Goal: Task Accomplishment & Management: Use online tool/utility

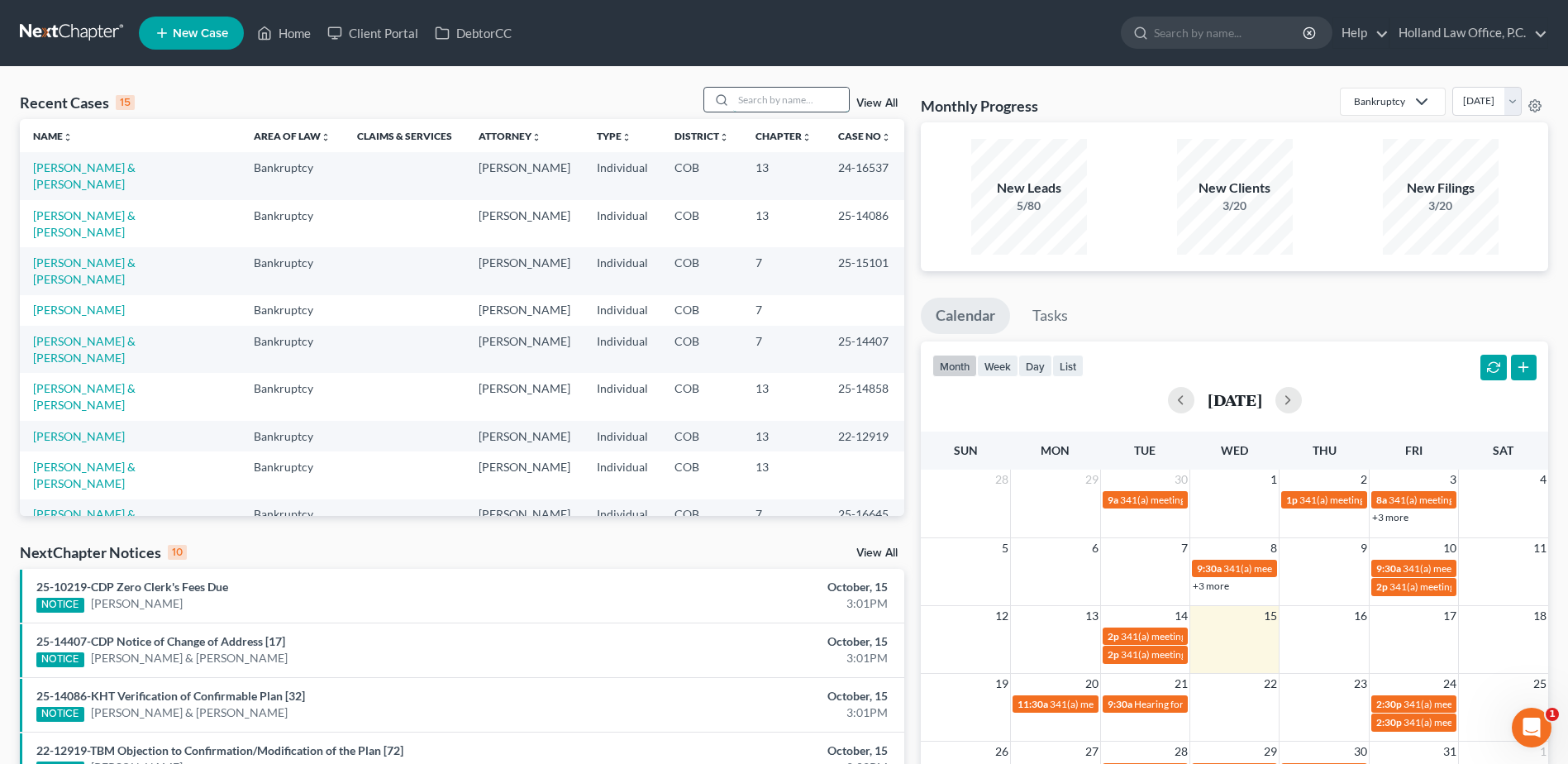
click at [767, 101] on input "search" at bounding box center [790, 99] width 116 height 24
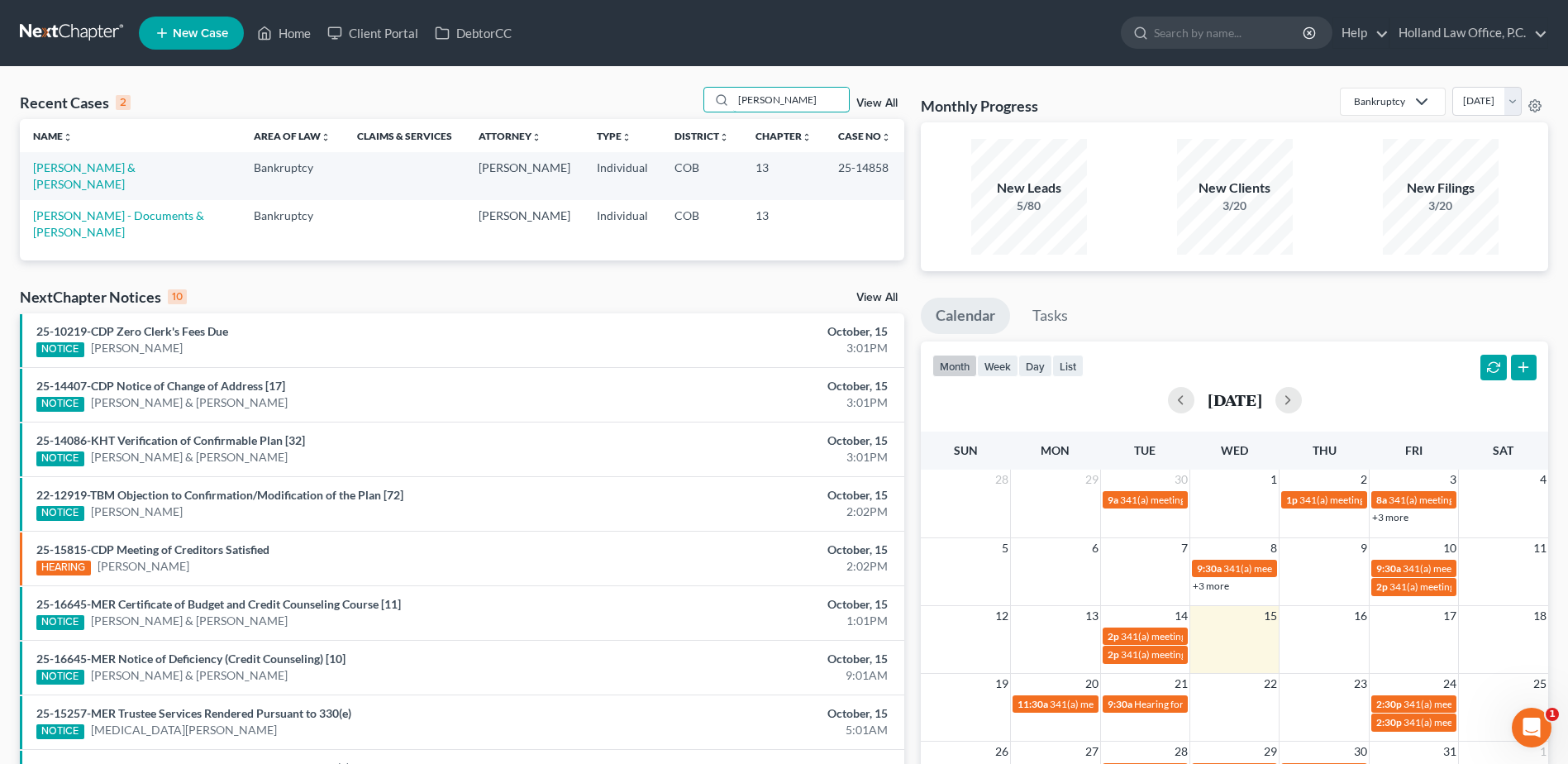
type input "[PERSON_NAME]"
click at [97, 165] on link "[PERSON_NAME] & [PERSON_NAME]" at bounding box center [85, 176] width 103 height 31
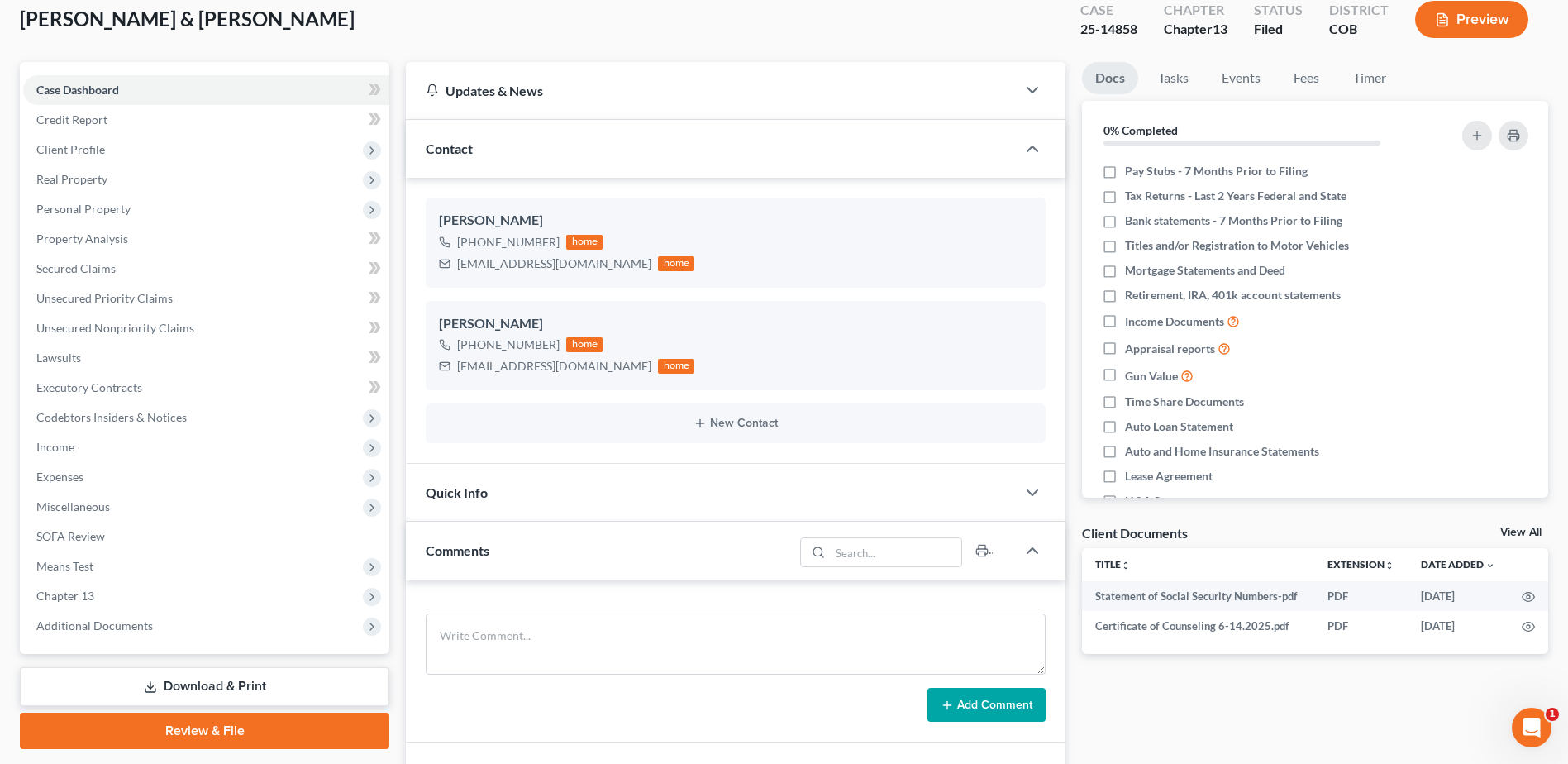
scroll to position [474, 0]
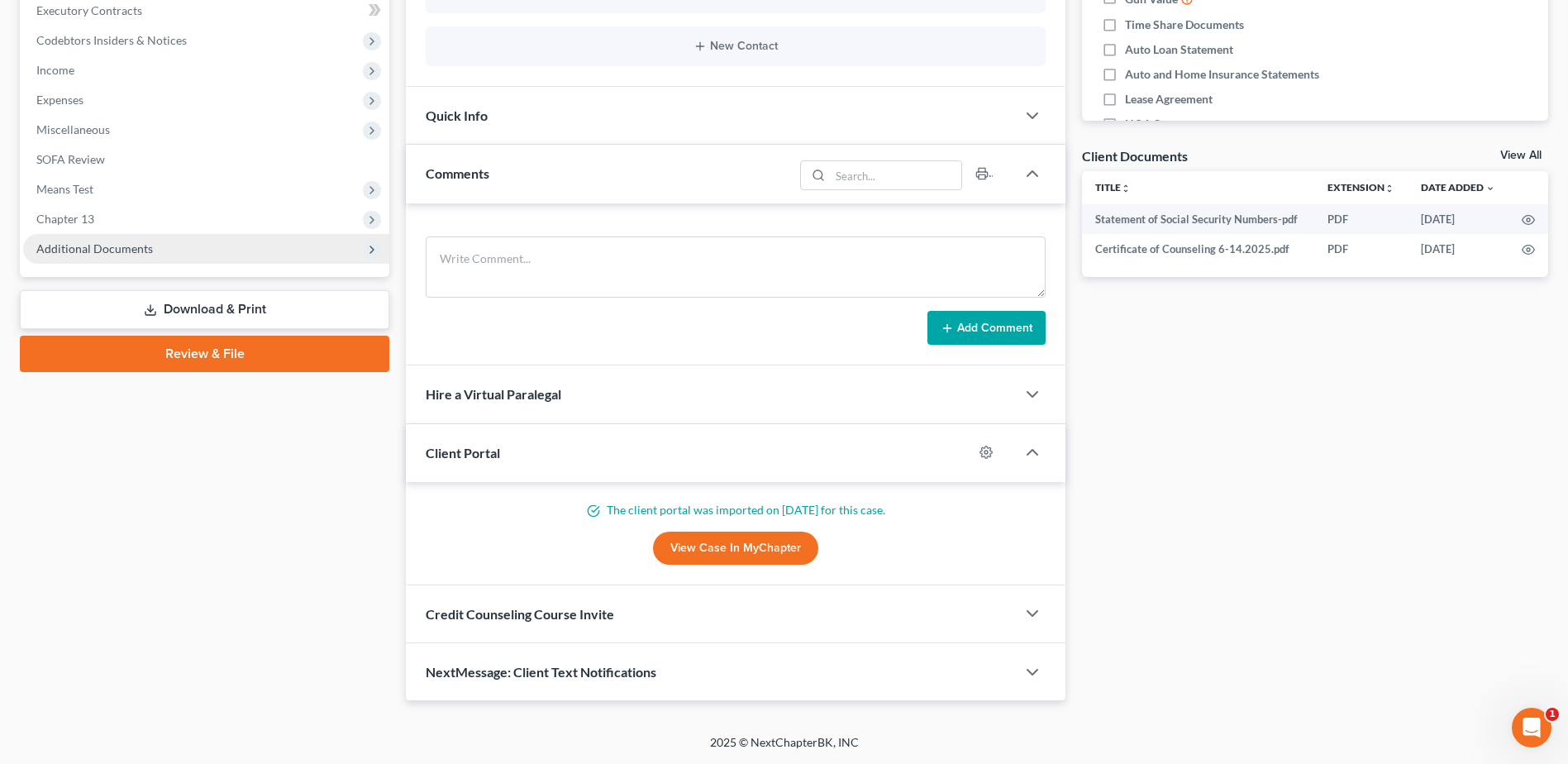
click at [147, 250] on span "Additional Documents" at bounding box center [94, 249] width 117 height 14
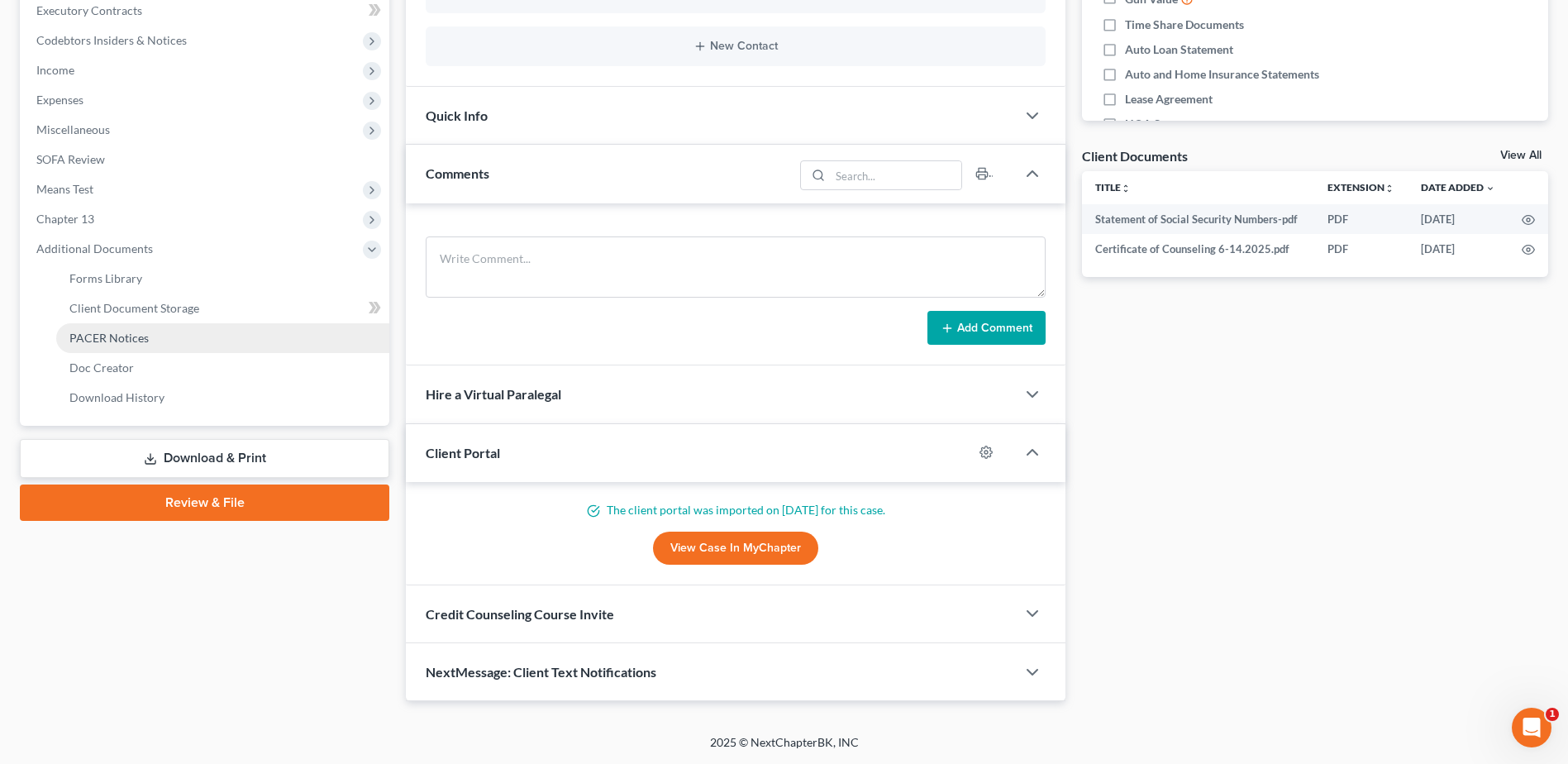
click at [129, 340] on span "PACER Notices" at bounding box center [109, 338] width 80 height 14
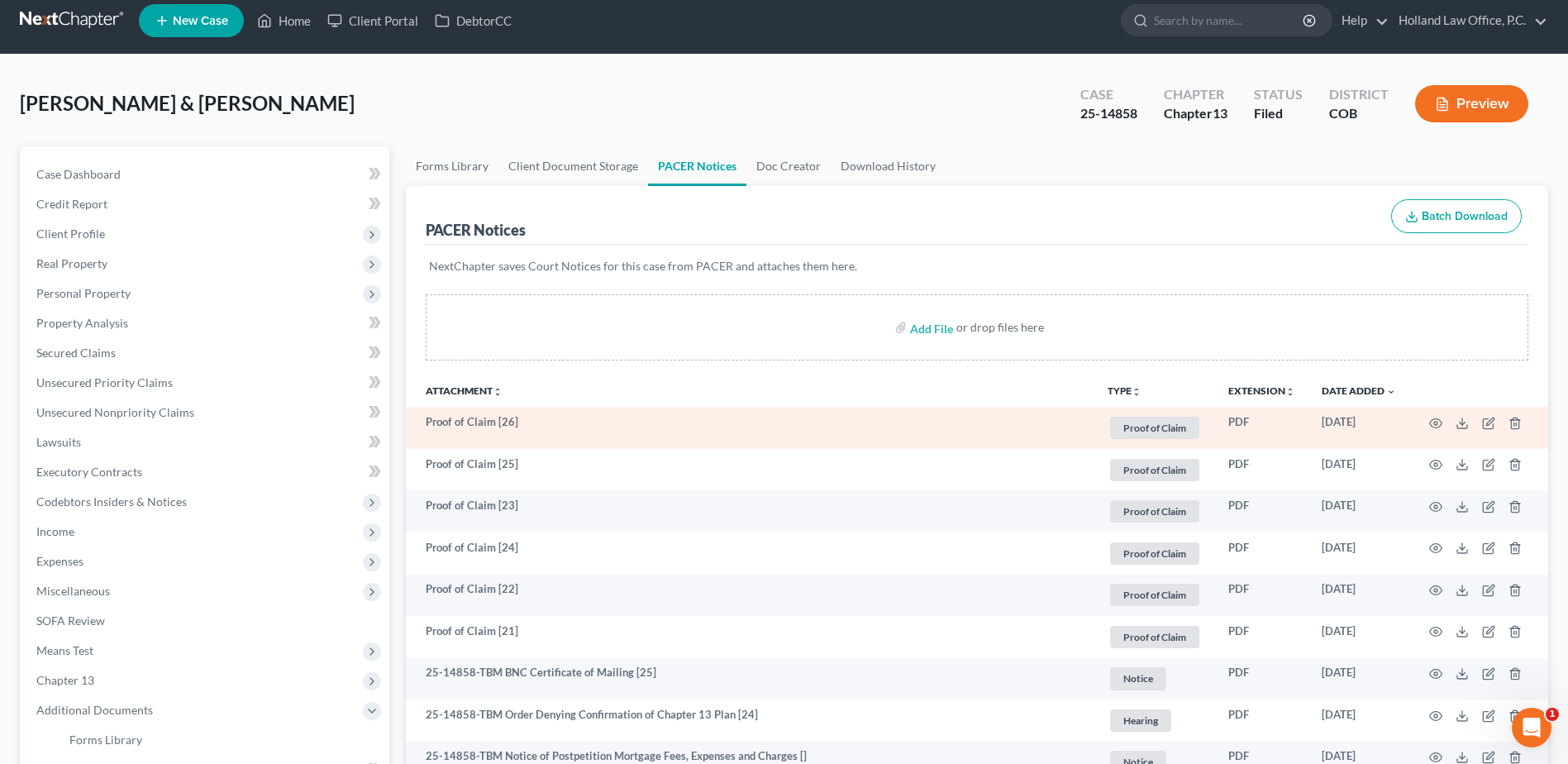
scroll to position [82, 0]
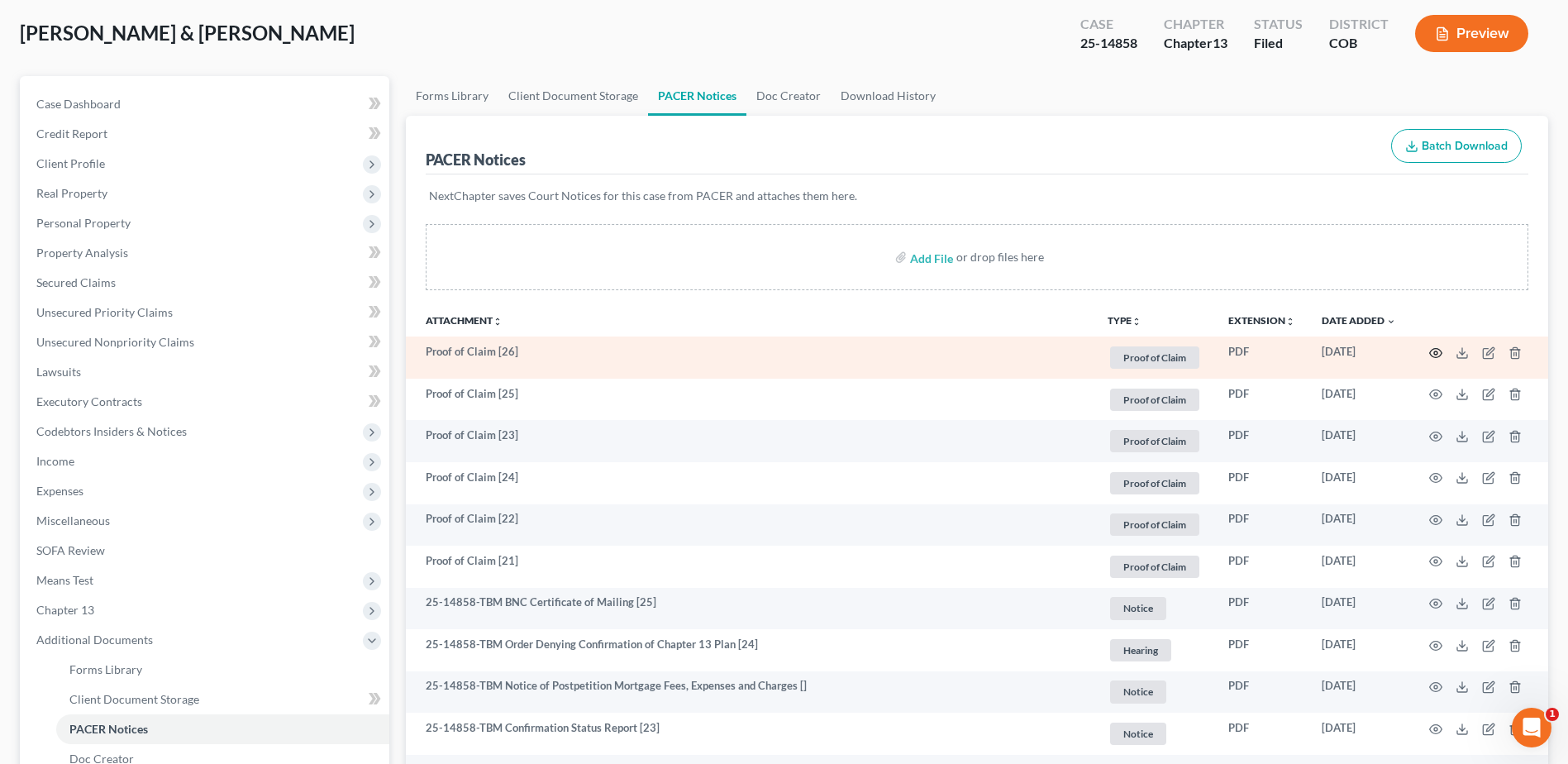
click at [1435, 354] on circle "button" at bounding box center [1436, 353] width 3 height 3
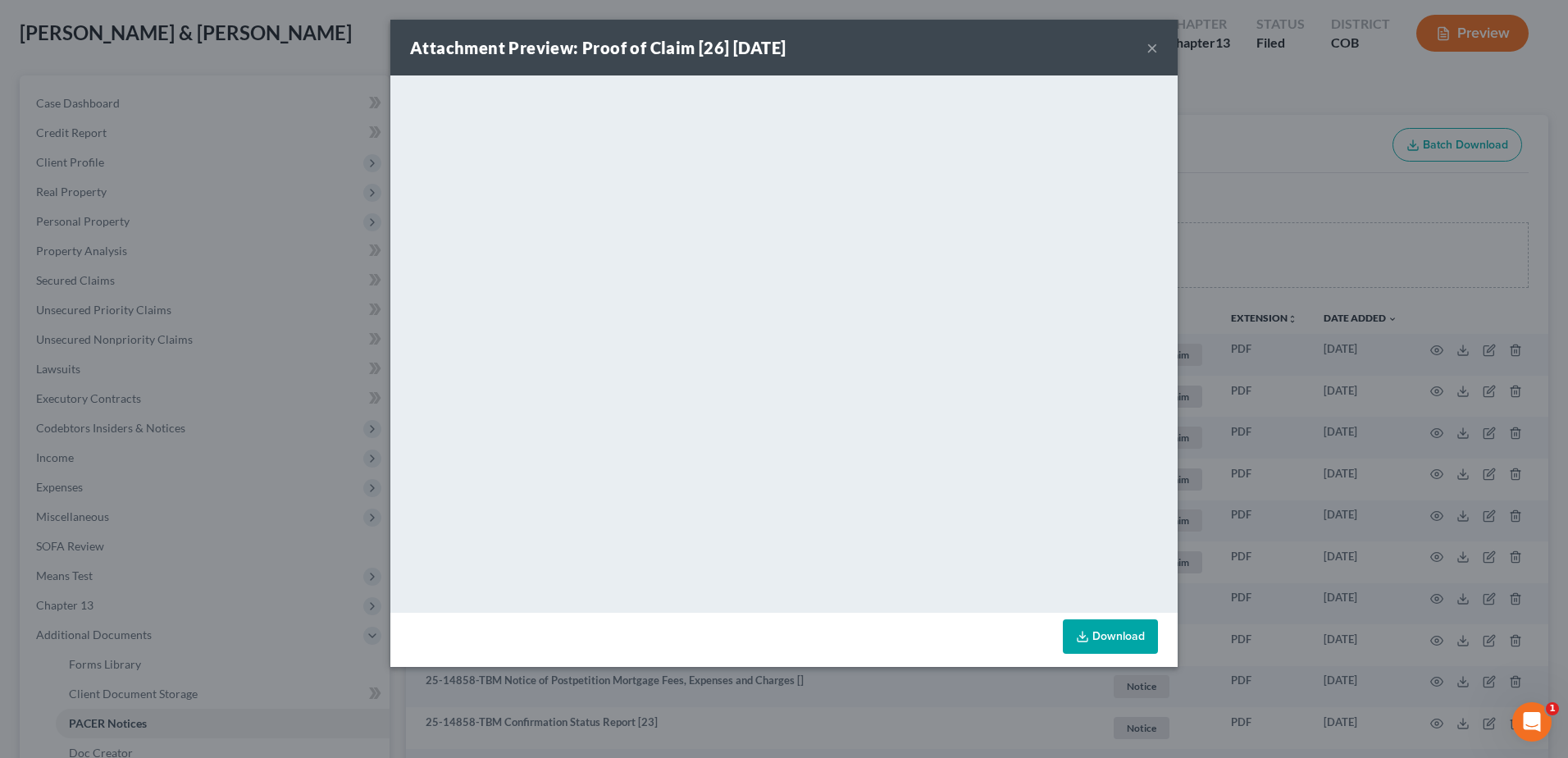
click at [1150, 49] on button "×" at bounding box center [1152, 47] width 12 height 20
